Goal: Information Seeking & Learning: Find contact information

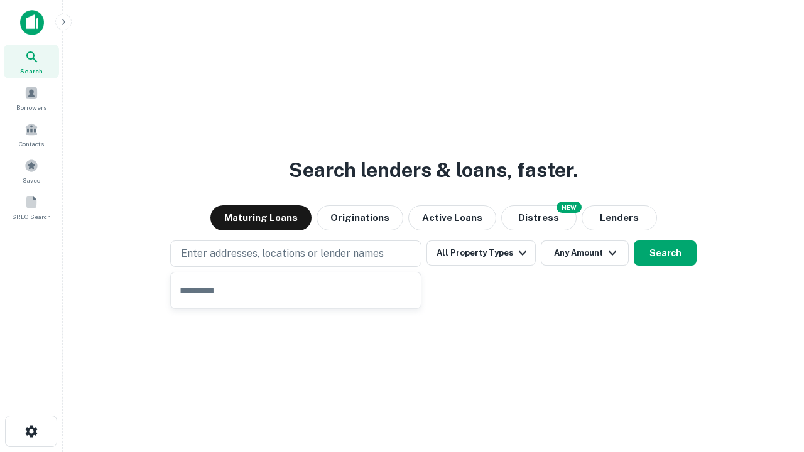
type input "**********"
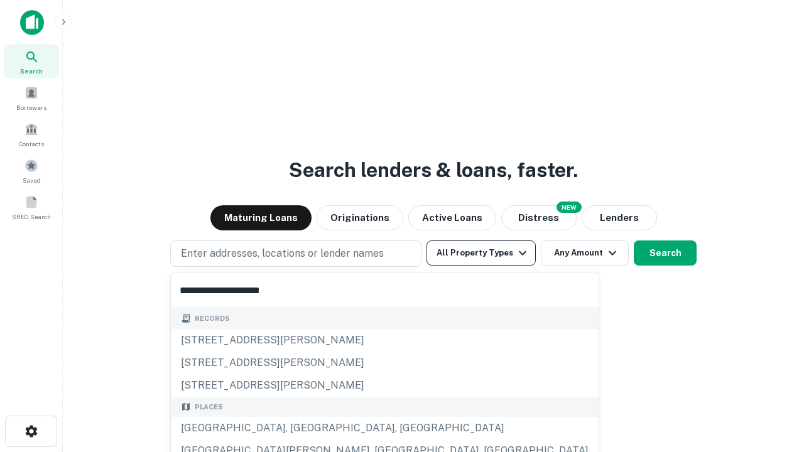
click at [481, 253] on button "All Property Types" at bounding box center [481, 253] width 109 height 25
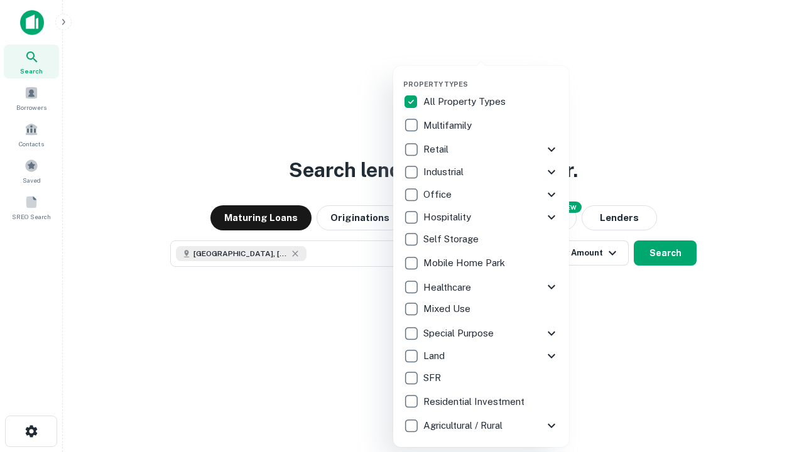
click at [491, 76] on button "button" at bounding box center [491, 76] width 176 height 1
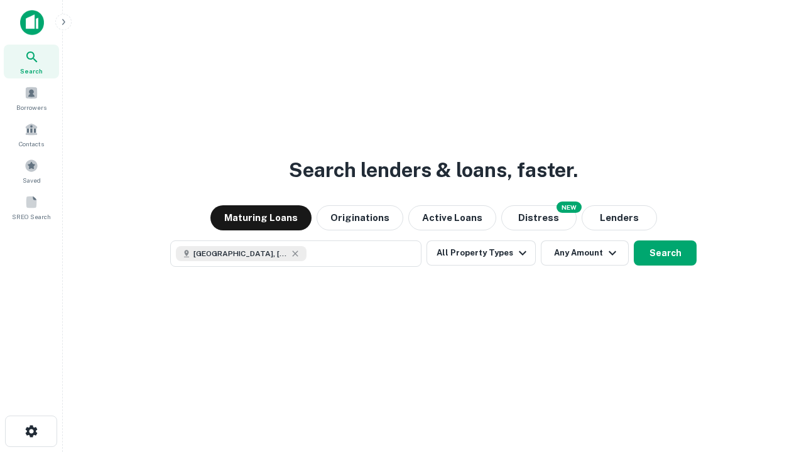
scroll to position [20, 0]
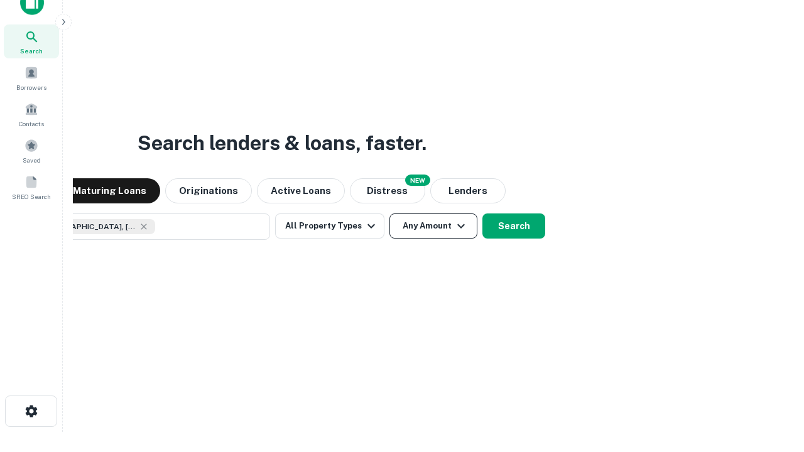
click at [390, 214] on button "Any Amount" at bounding box center [434, 226] width 88 height 25
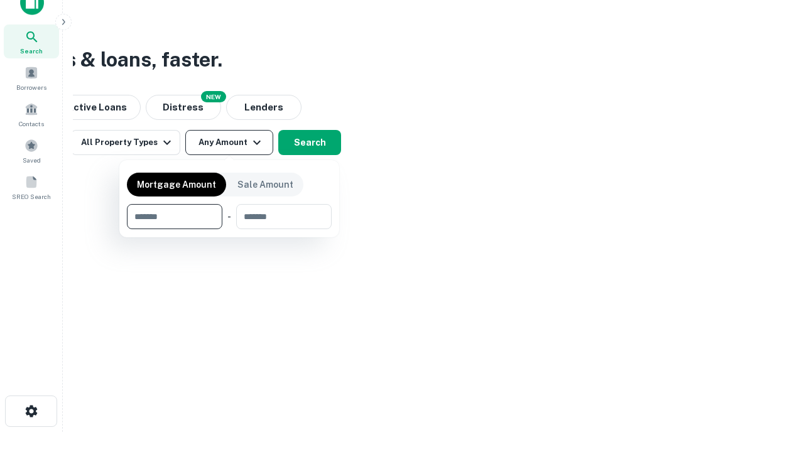
type input "*******"
click at [229, 229] on button "button" at bounding box center [229, 229] width 205 height 1
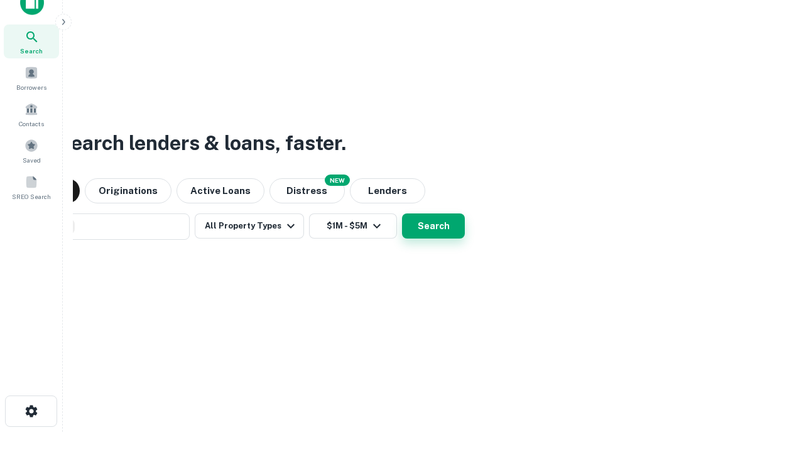
click at [402, 214] on button "Search" at bounding box center [433, 226] width 63 height 25
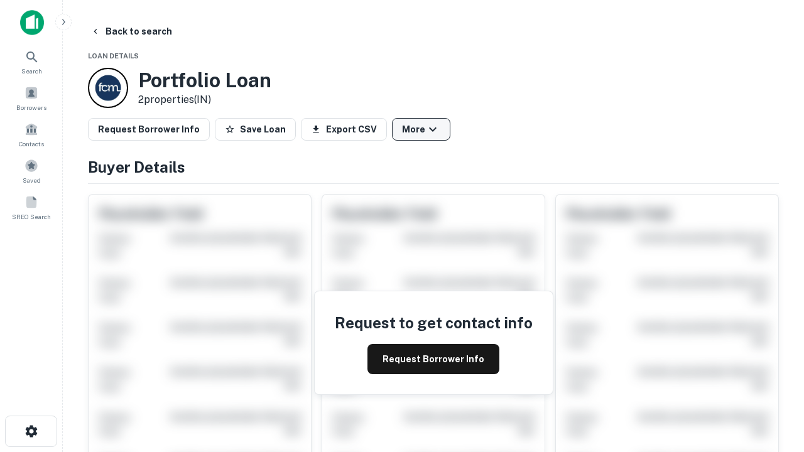
click at [421, 129] on button "More" at bounding box center [421, 129] width 58 height 23
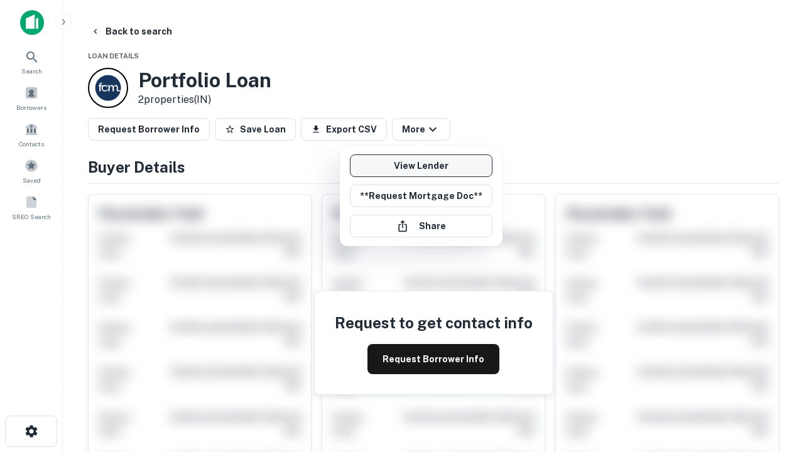
click at [421, 166] on link "View Lender" at bounding box center [421, 166] width 143 height 23
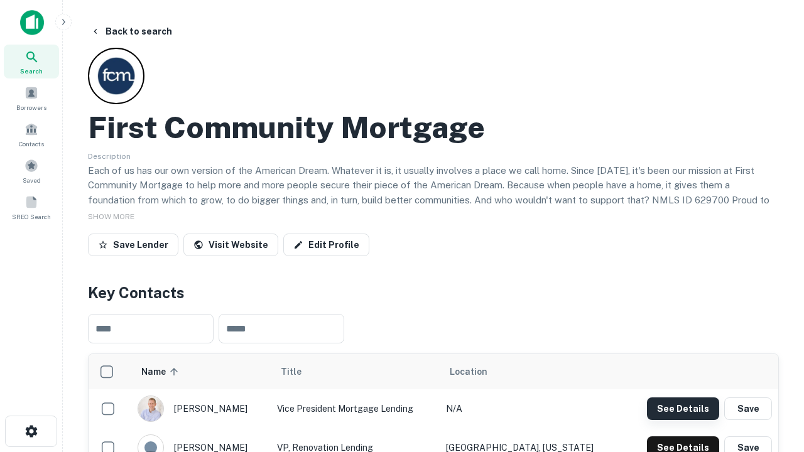
click at [683, 408] on button "See Details" at bounding box center [683, 409] width 72 height 23
click at [31, 432] on icon "button" at bounding box center [31, 431] width 15 height 15
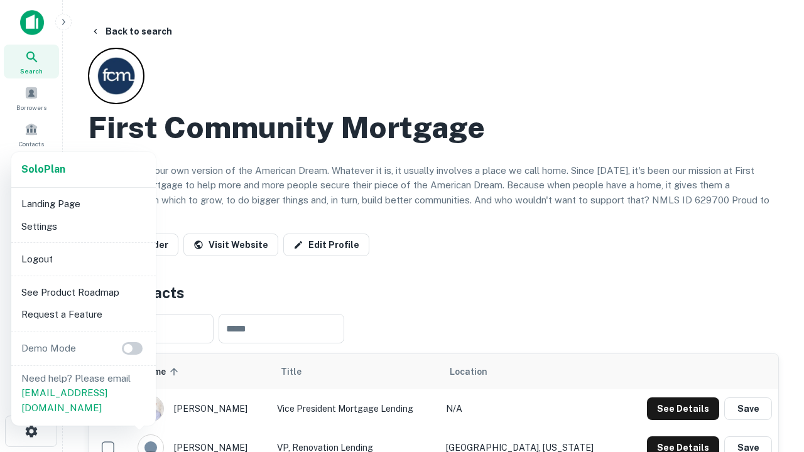
click at [83, 259] on li "Logout" at bounding box center [83, 259] width 134 height 23
